Goal: Book appointment/travel/reservation

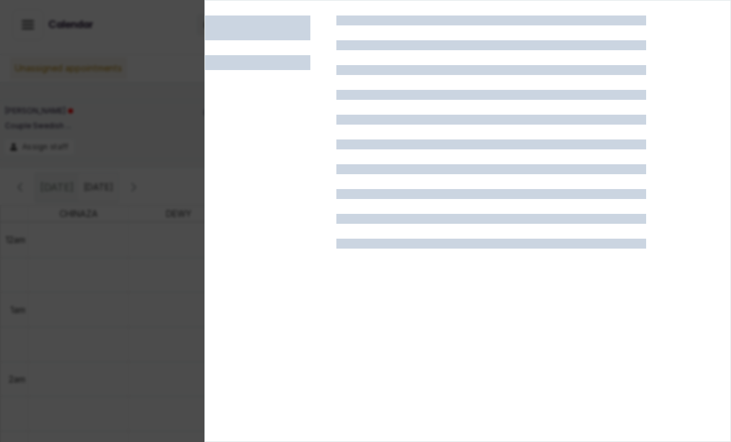
scroll to position [699, 0]
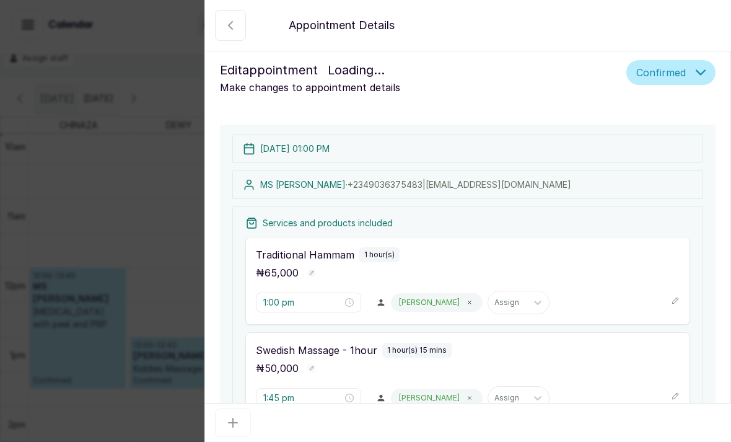
click at [151, 102] on div "Appointment Details Edit appointment Loading... Make changes to appointment det…" at bounding box center [365, 221] width 731 height 442
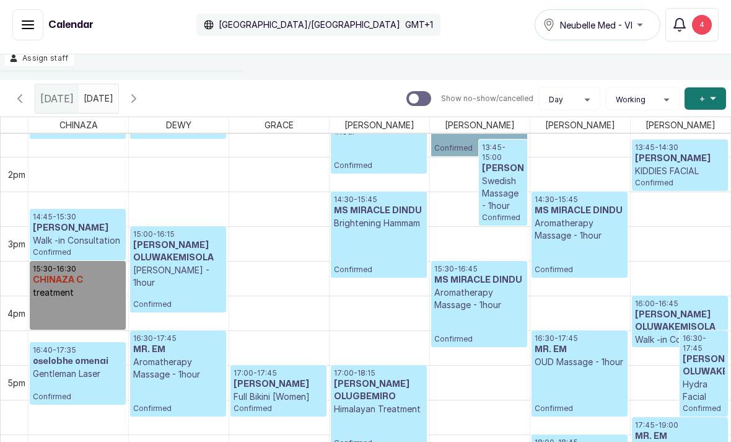
scroll to position [956, 0]
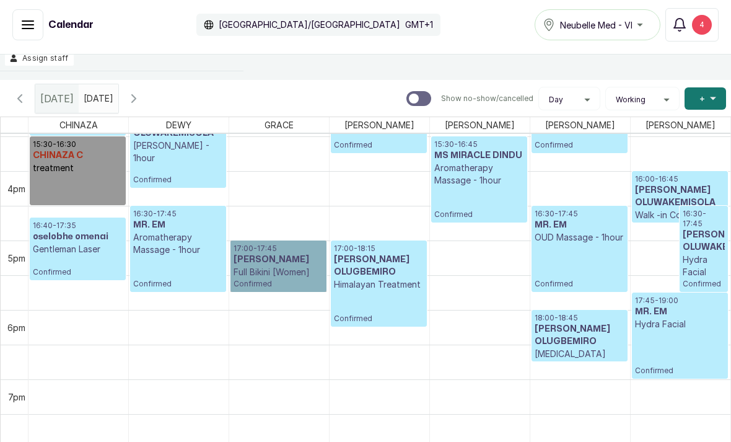
click at [293, 241] on link "17:00 - 17:45 [PERSON_NAME] Full Bikini [Women] Confirmed" at bounding box center [278, 265] width 96 height 51
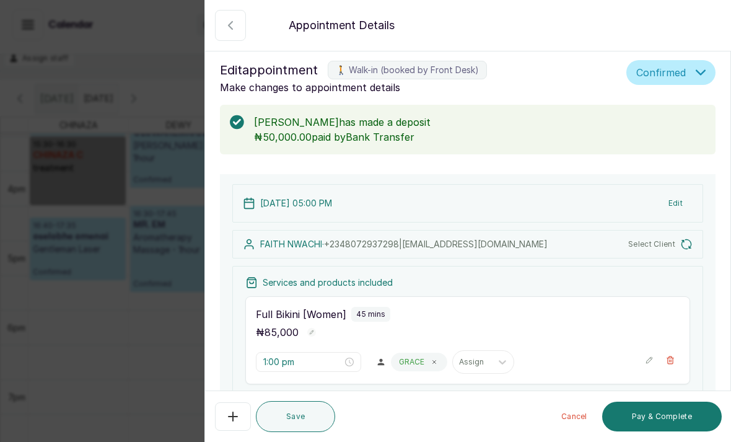
type input "5:00 pm"
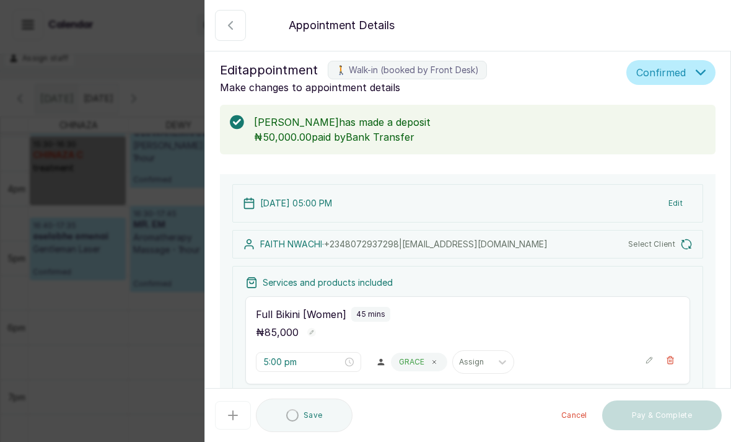
click at [140, 55] on div "Back Appointment Details Edit appointment 🚶 Walk-in (booked by Front Desk) Make…" at bounding box center [365, 221] width 731 height 442
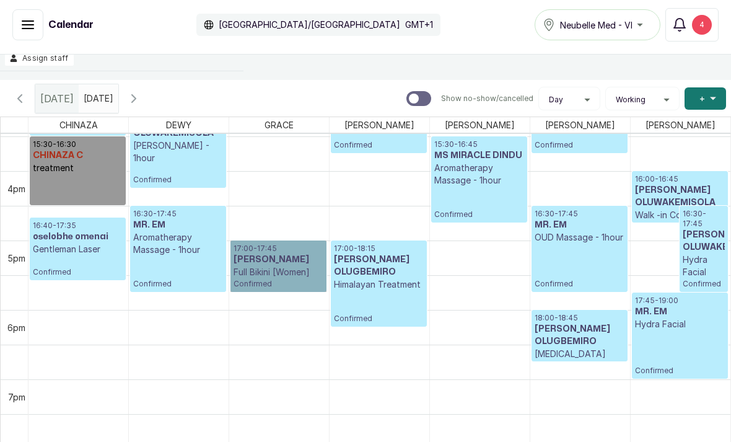
click at [244, 241] on link "17:00 - 17:45 [PERSON_NAME] Full Bikini [Women] Confirmed" at bounding box center [278, 265] width 96 height 51
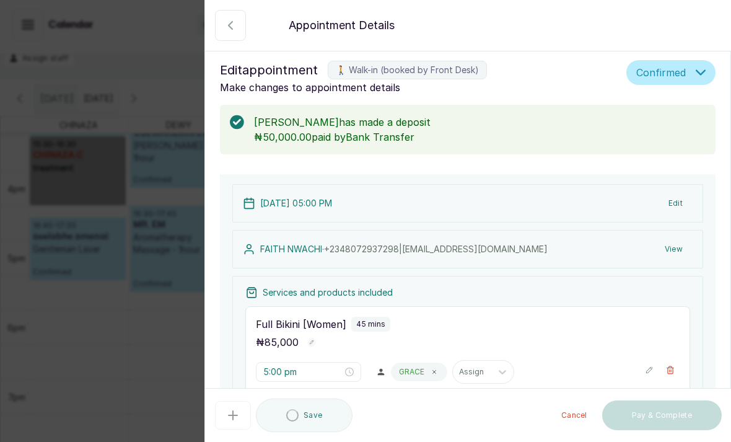
click at [129, 78] on div "Back Appointment Details Edit appointment 🚶 Walk-in (booked by Front Desk) Make…" at bounding box center [365, 221] width 731 height 442
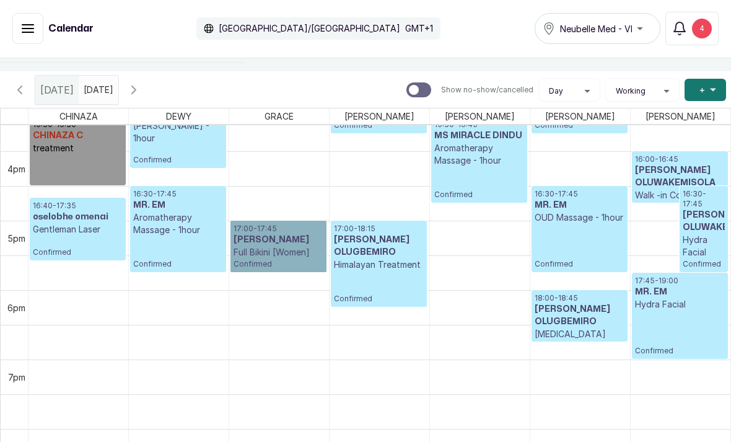
scroll to position [0, 0]
